Goal: Navigation & Orientation: Find specific page/section

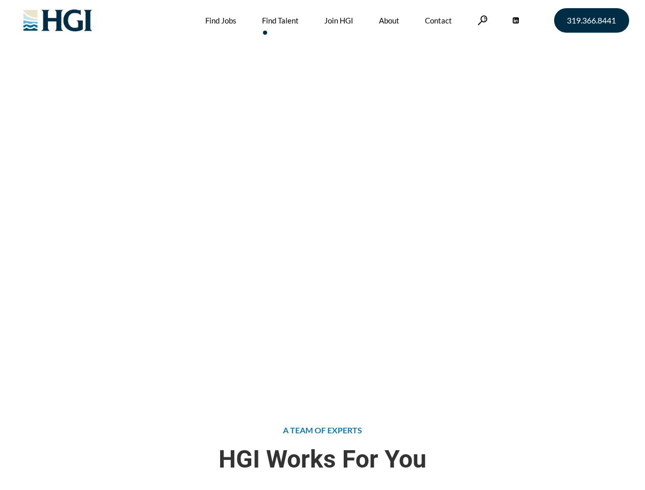
click at [322, 245] on div "Attract the Right Talent Home » Find Talent" at bounding box center [322, 196] width 645 height 392
click at [481, 20] on link at bounding box center [482, 20] width 10 height 10
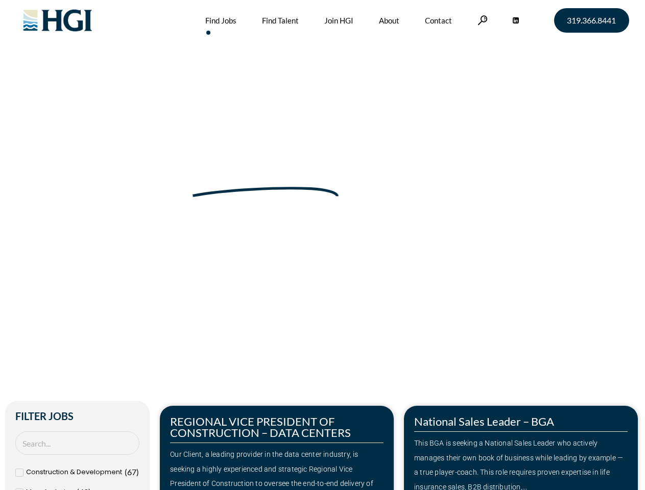
click at [322, 245] on div "Make Your Next Move Home » Jobs" at bounding box center [323, 215] width 582 height 431
click at [481, 20] on link at bounding box center [482, 20] width 10 height 10
click at [277, 448] on div "Our Client, a leading provider in the data center industry, is seeking a highly…" at bounding box center [276, 476] width 213 height 59
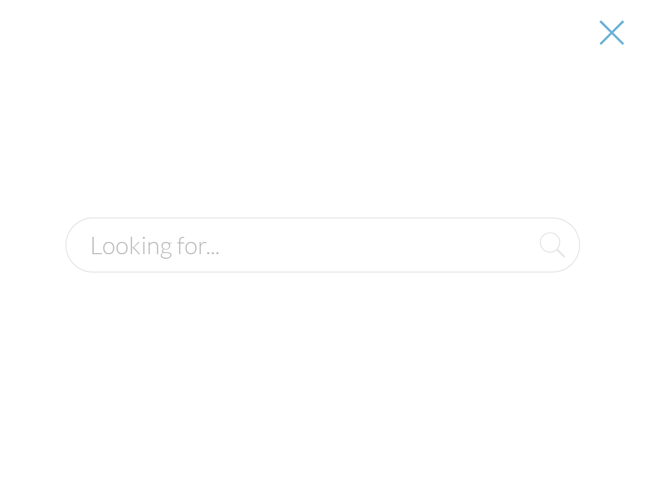
click at [521, 448] on div "This BGA is seeking a National Sales Leader who actively manages their own book…" at bounding box center [520, 465] width 213 height 59
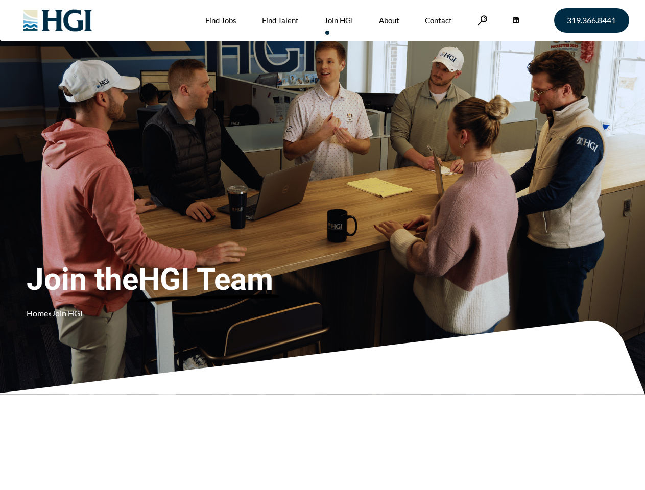
click at [322, 245] on div "Join the HGI Team Home » Join HGI" at bounding box center [191, 230] width 328 height 199
click at [481, 20] on link at bounding box center [482, 20] width 10 height 10
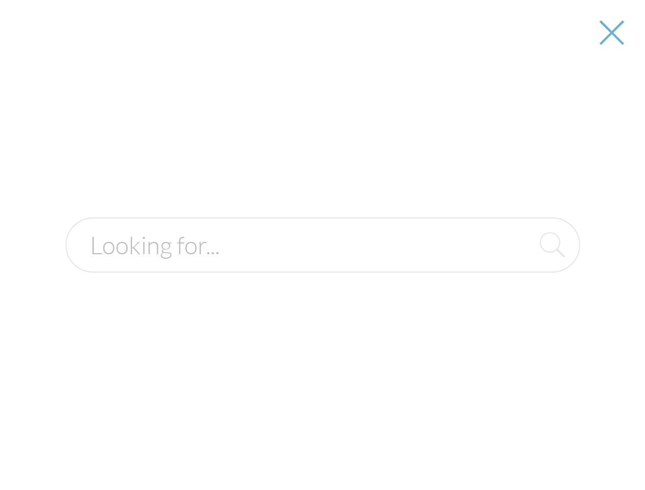
click at [322, 245] on div at bounding box center [322, 245] width 643 height 490
